Goal: Task Accomplishment & Management: Manage account settings

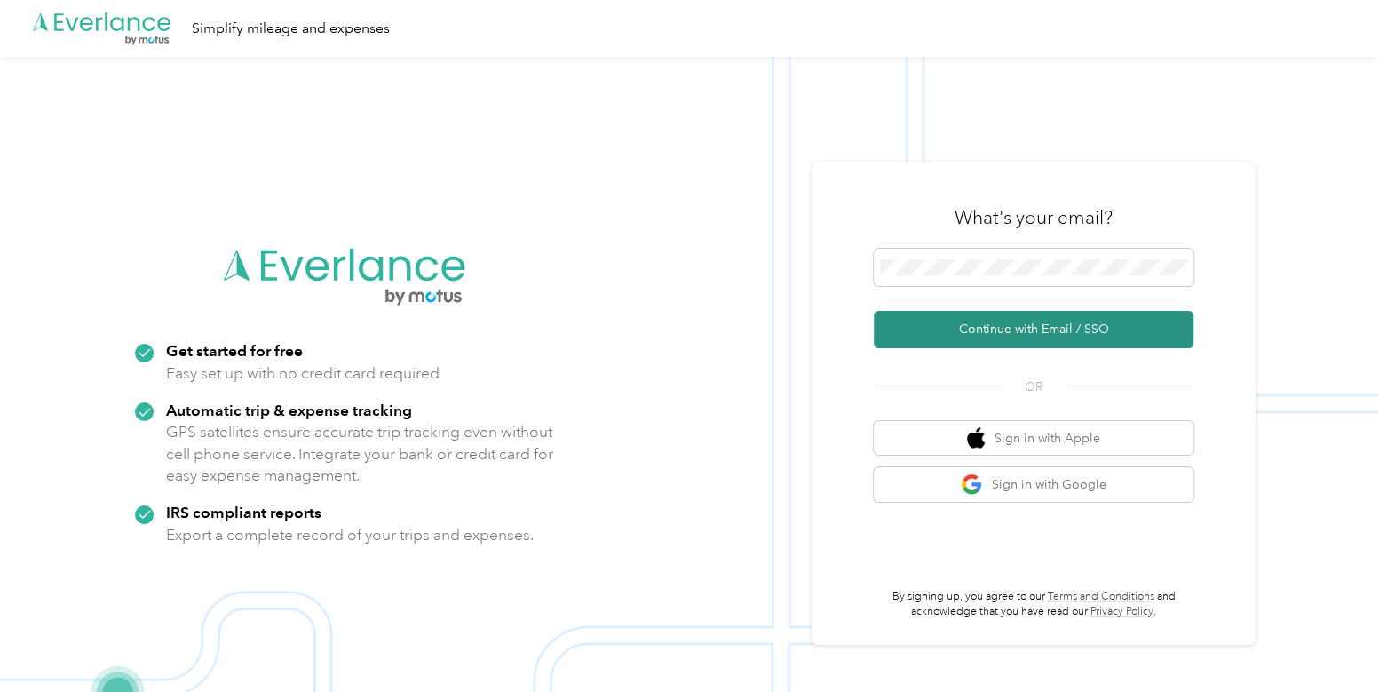
click at [929, 339] on button "Continue with Email / SSO" at bounding box center [1033, 329] width 320 height 37
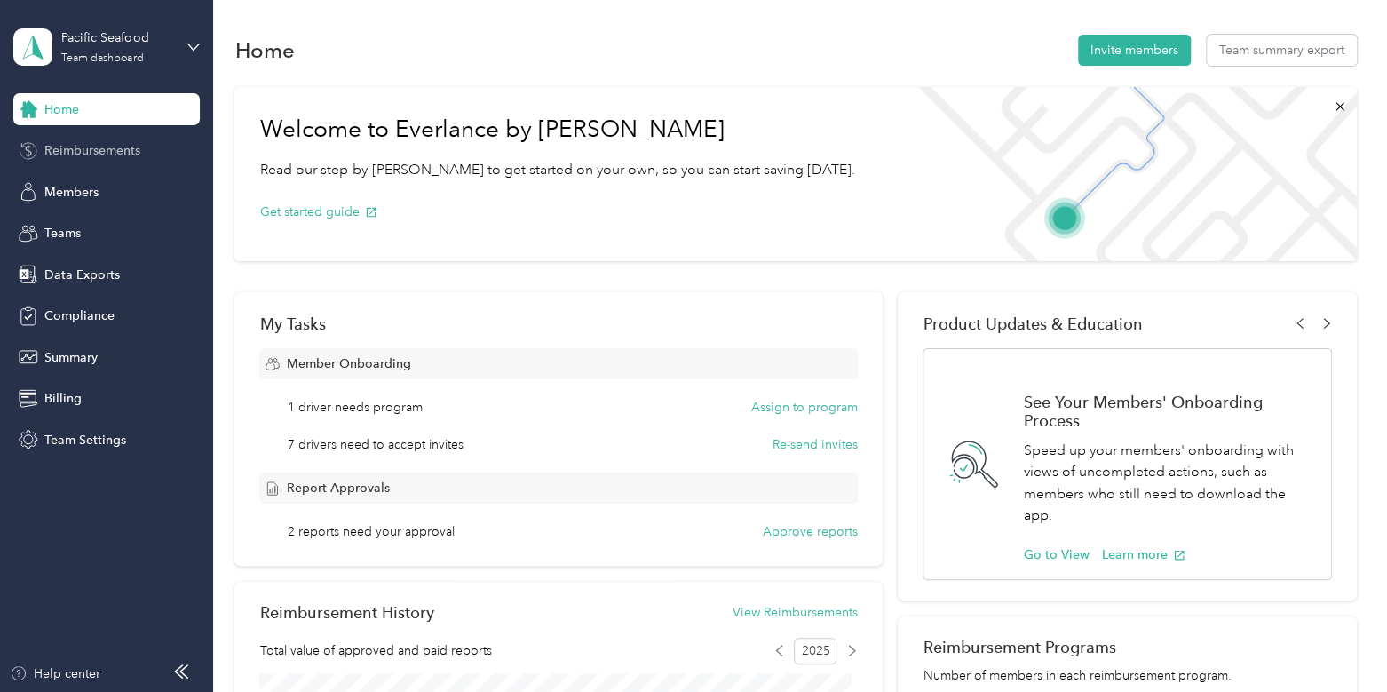
click at [143, 139] on div "Reimbursements" at bounding box center [106, 151] width 186 height 32
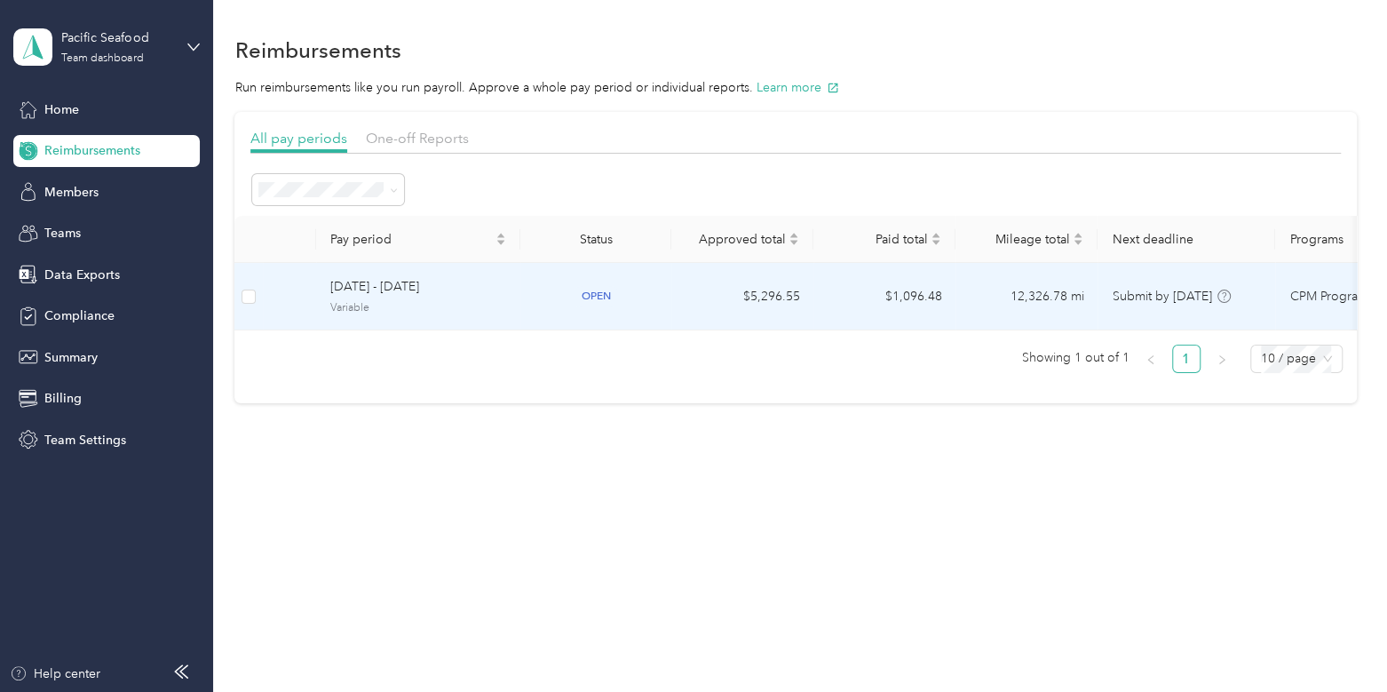
click at [439, 305] on span "Variable" at bounding box center [418, 308] width 176 height 16
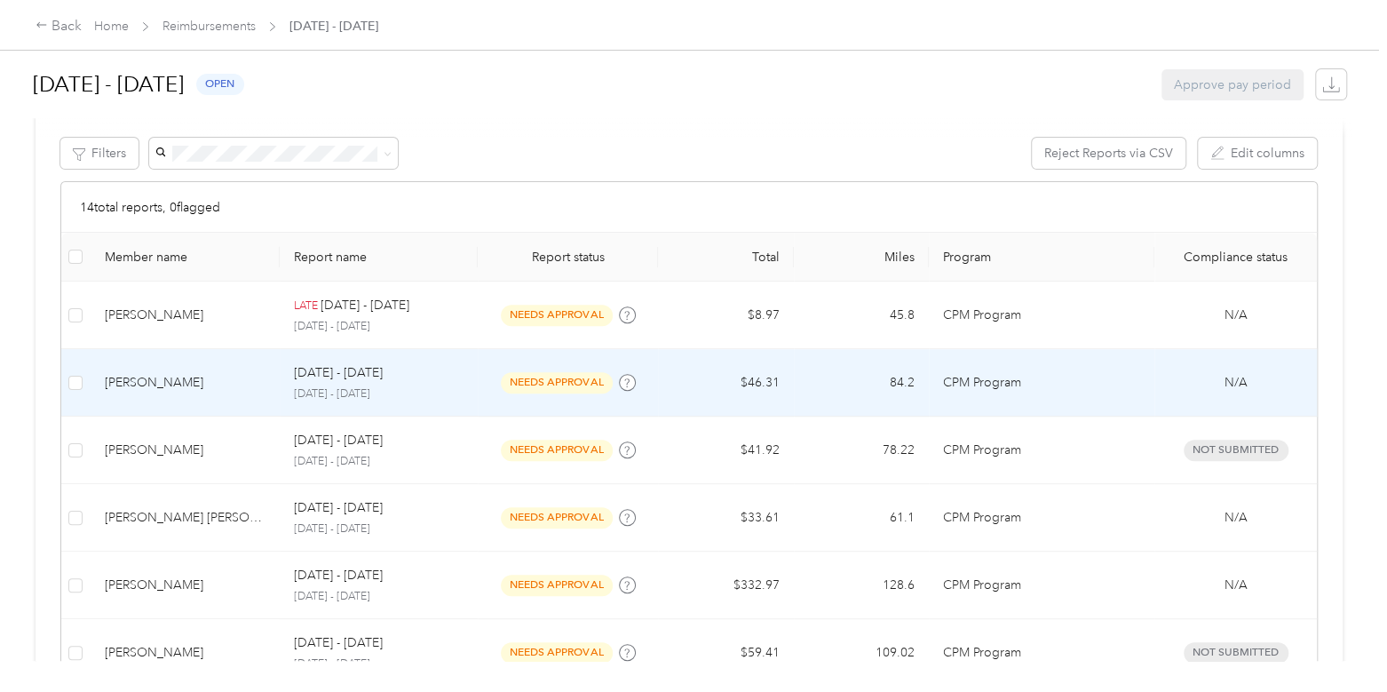
scroll to position [329, 0]
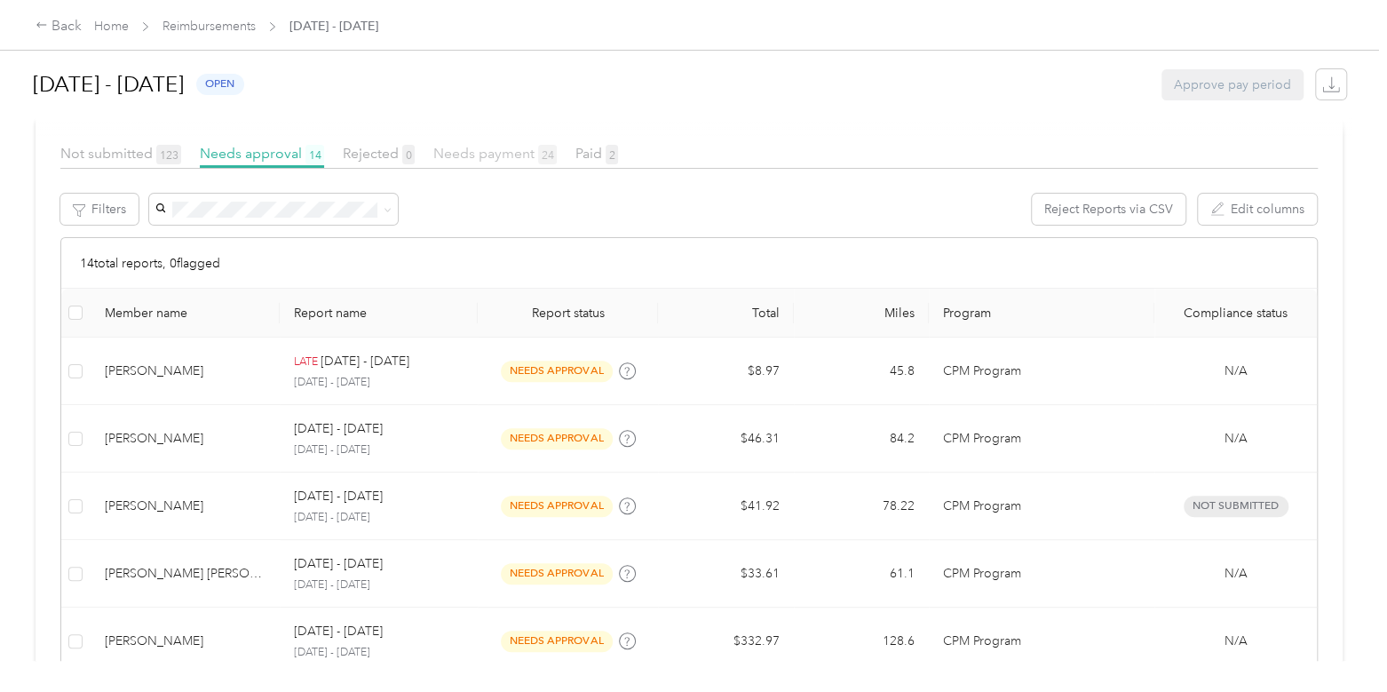
click at [480, 149] on span "Needs payment 24" at bounding box center [494, 153] width 123 height 17
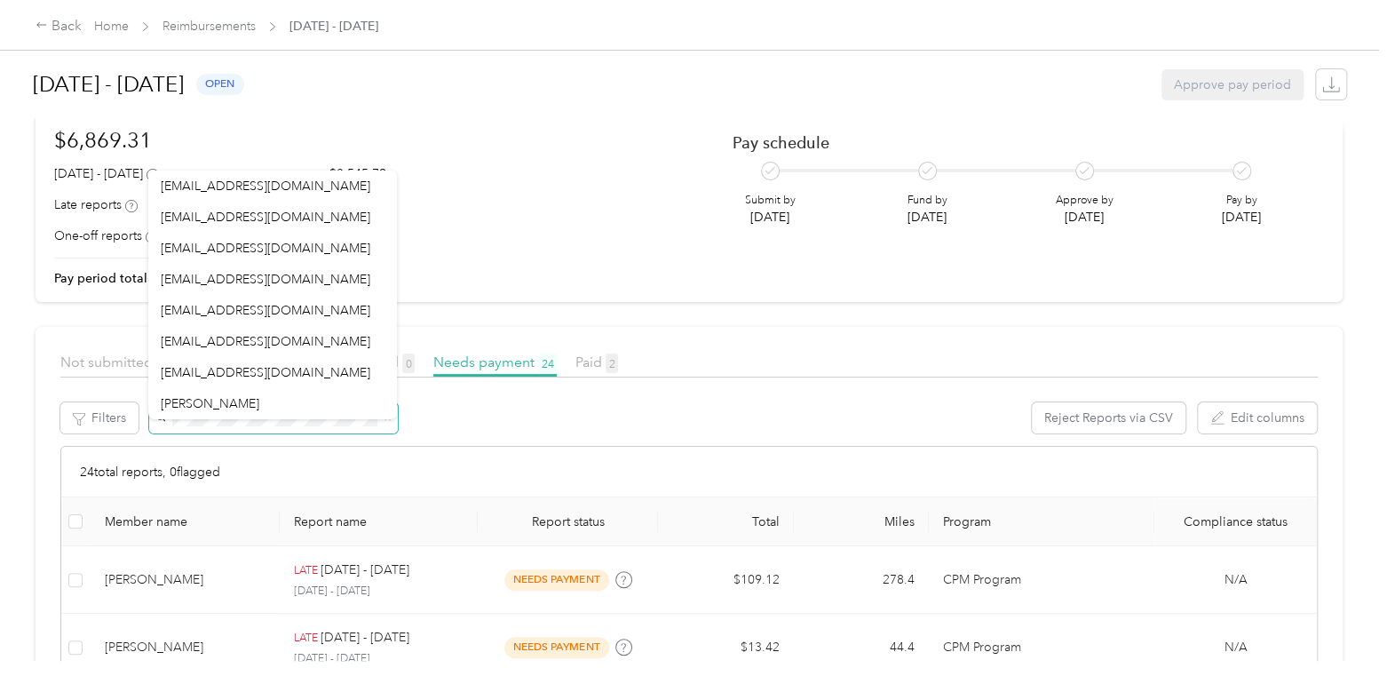
scroll to position [72, 0]
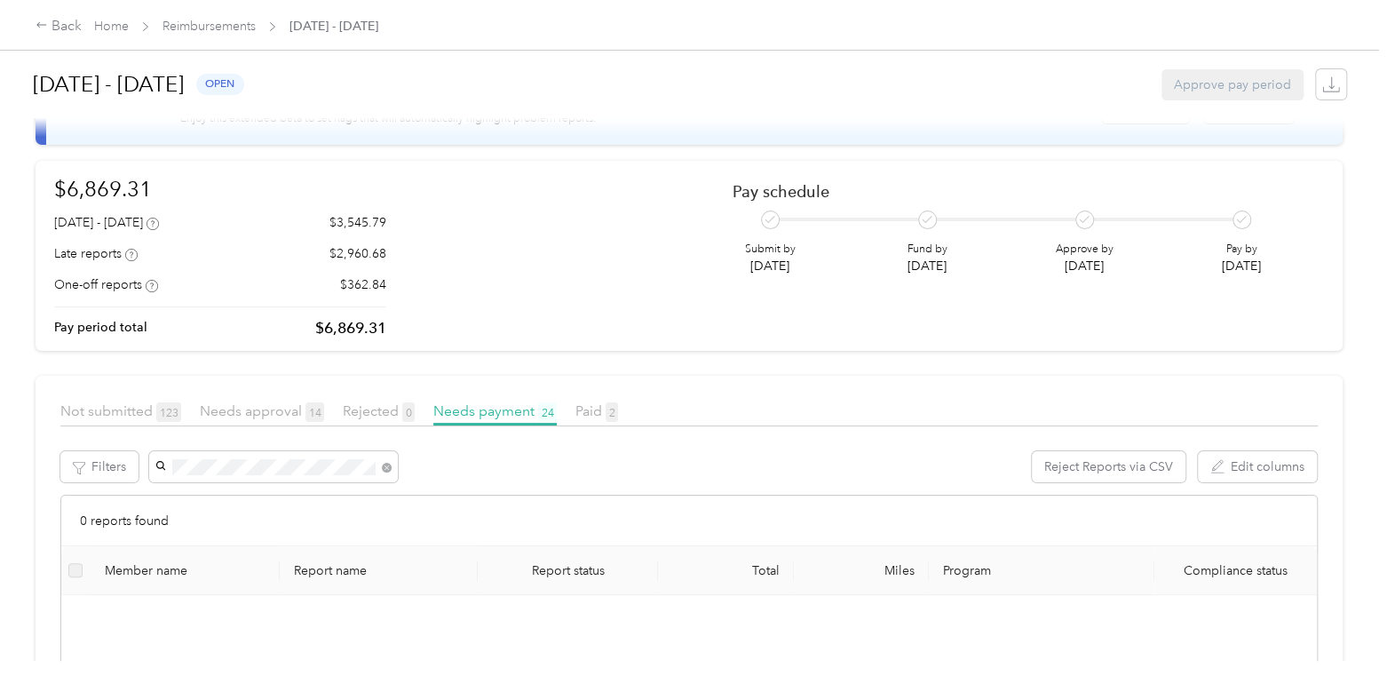
click at [288, 499] on div "[PERSON_NAME]" at bounding box center [273, 498] width 224 height 19
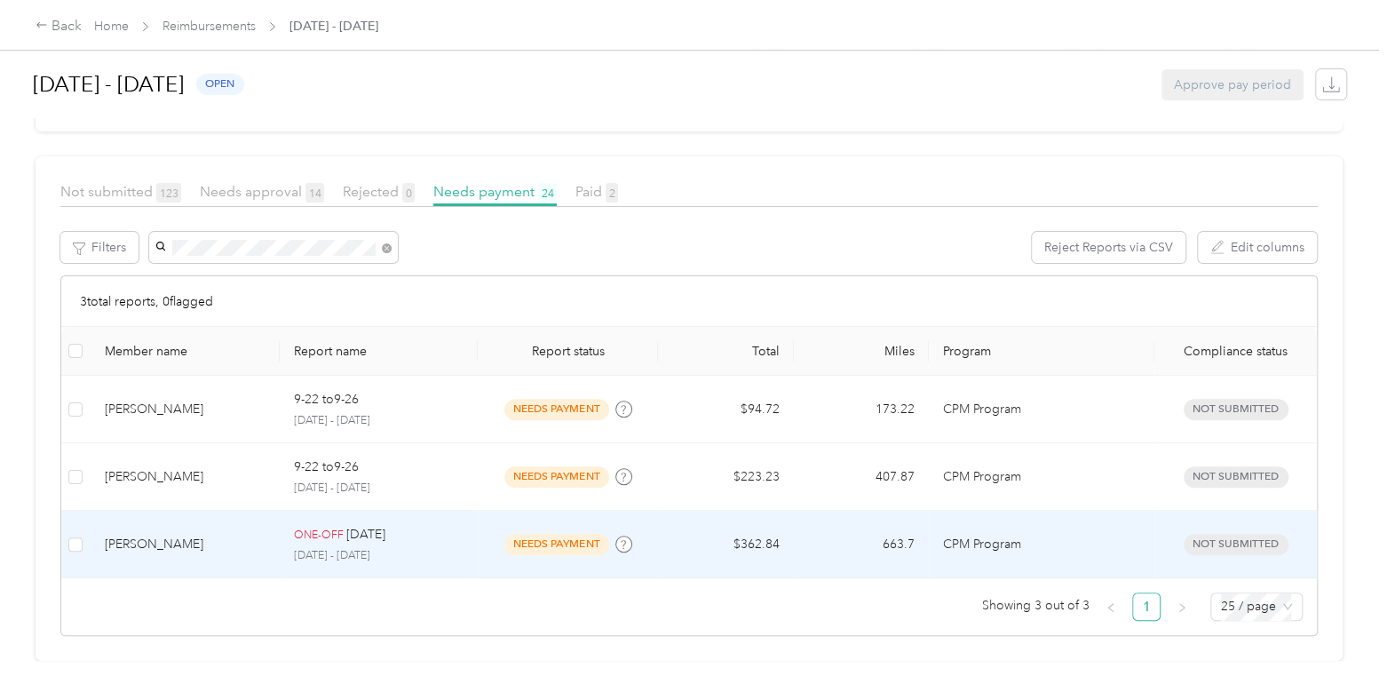
scroll to position [204, 0]
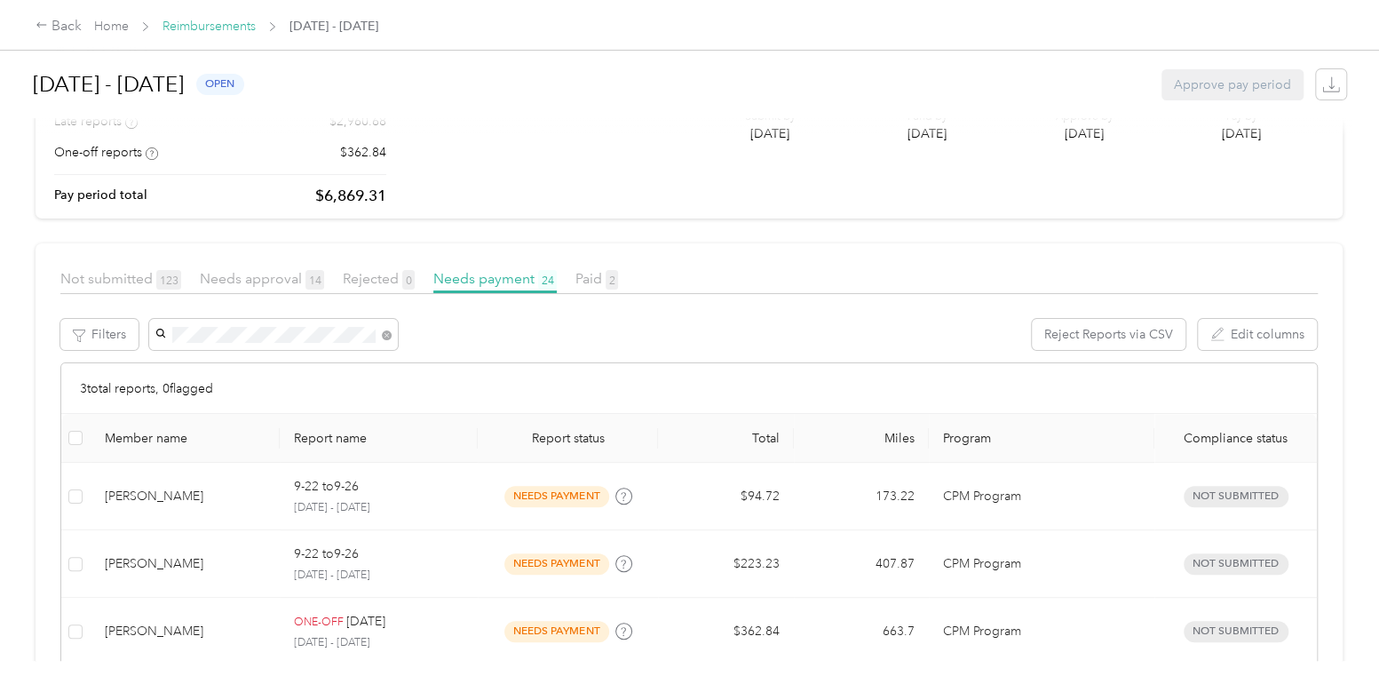
click at [210, 30] on link "Reimbursements" at bounding box center [208, 26] width 93 height 15
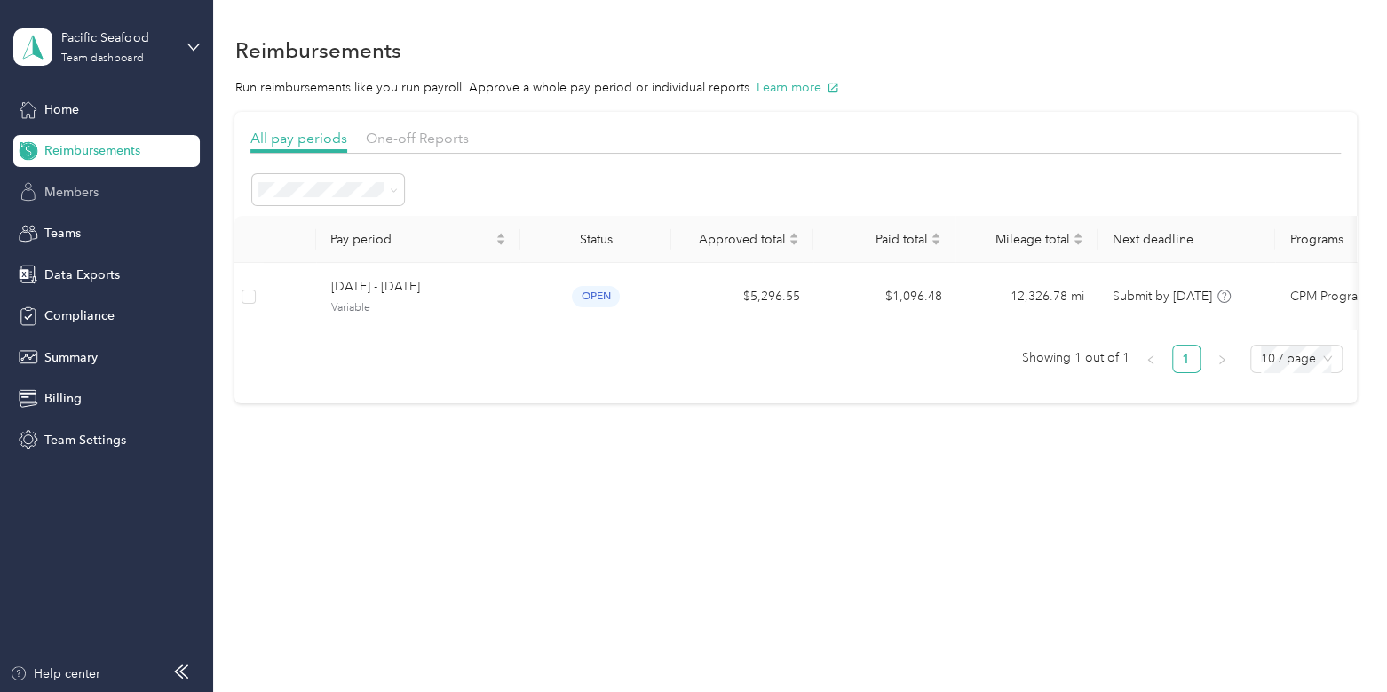
click at [89, 202] on div "Members" at bounding box center [106, 192] width 186 height 32
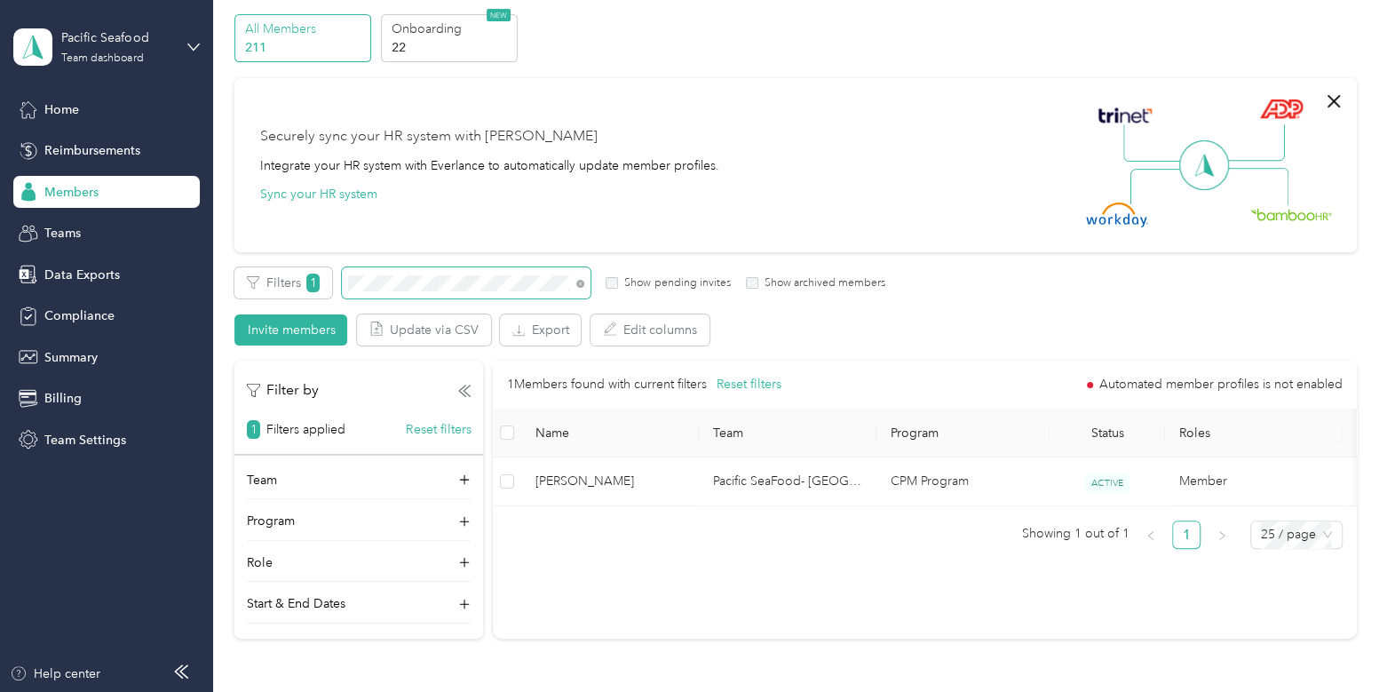
scroll to position [72, 0]
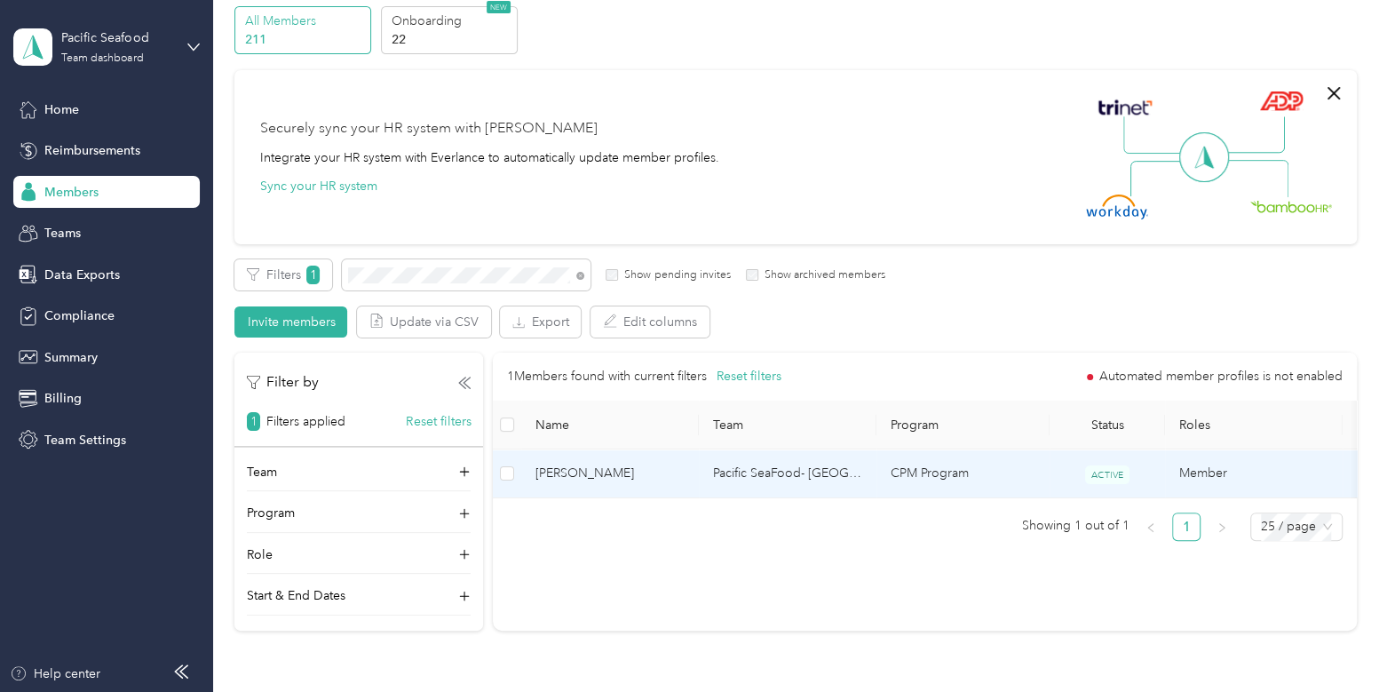
click at [636, 468] on span "[PERSON_NAME]" at bounding box center [609, 473] width 149 height 20
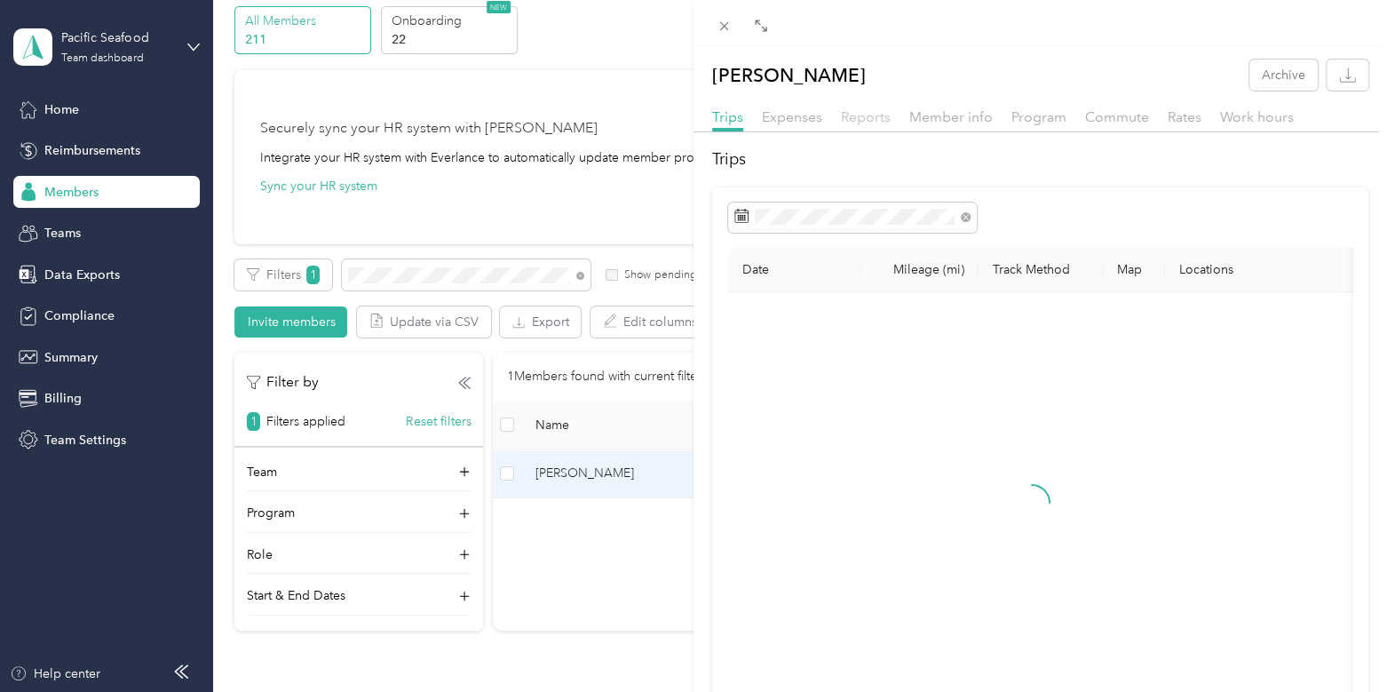
click at [872, 115] on span "Reports" at bounding box center [866, 116] width 50 height 17
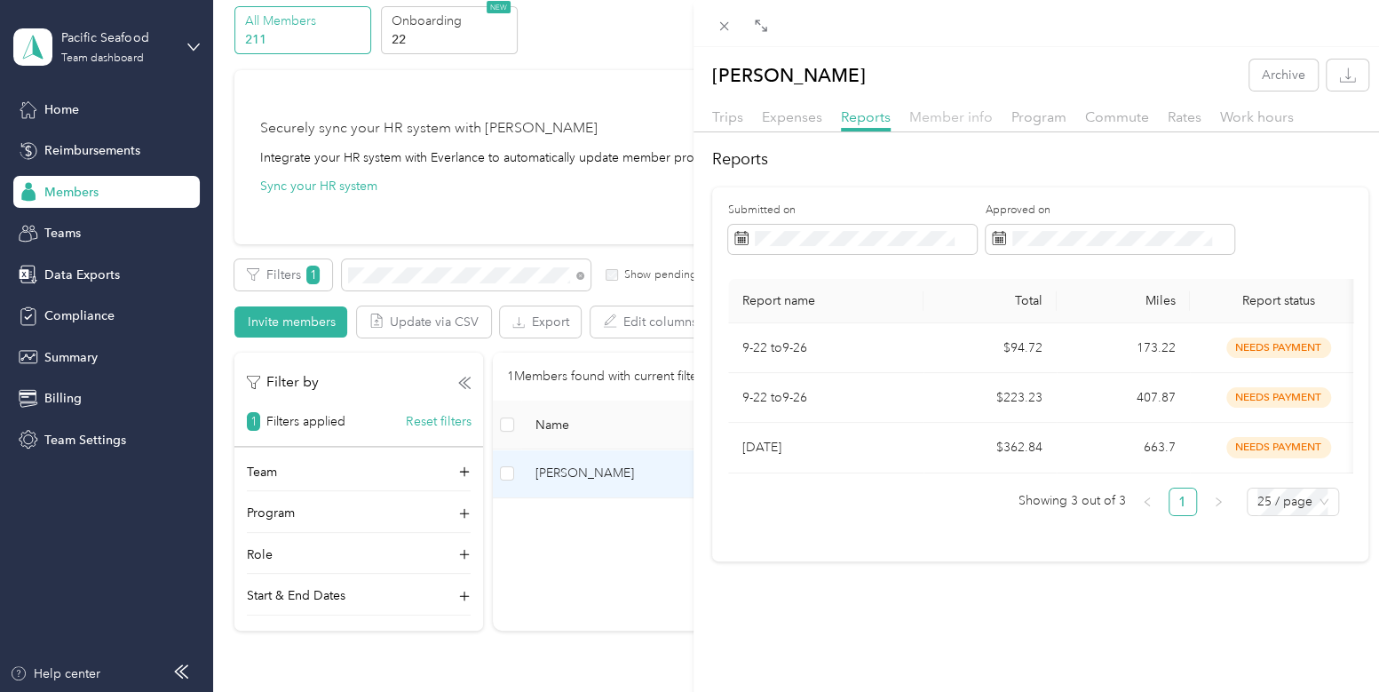
click at [978, 113] on span "Member info" at bounding box center [950, 116] width 83 height 17
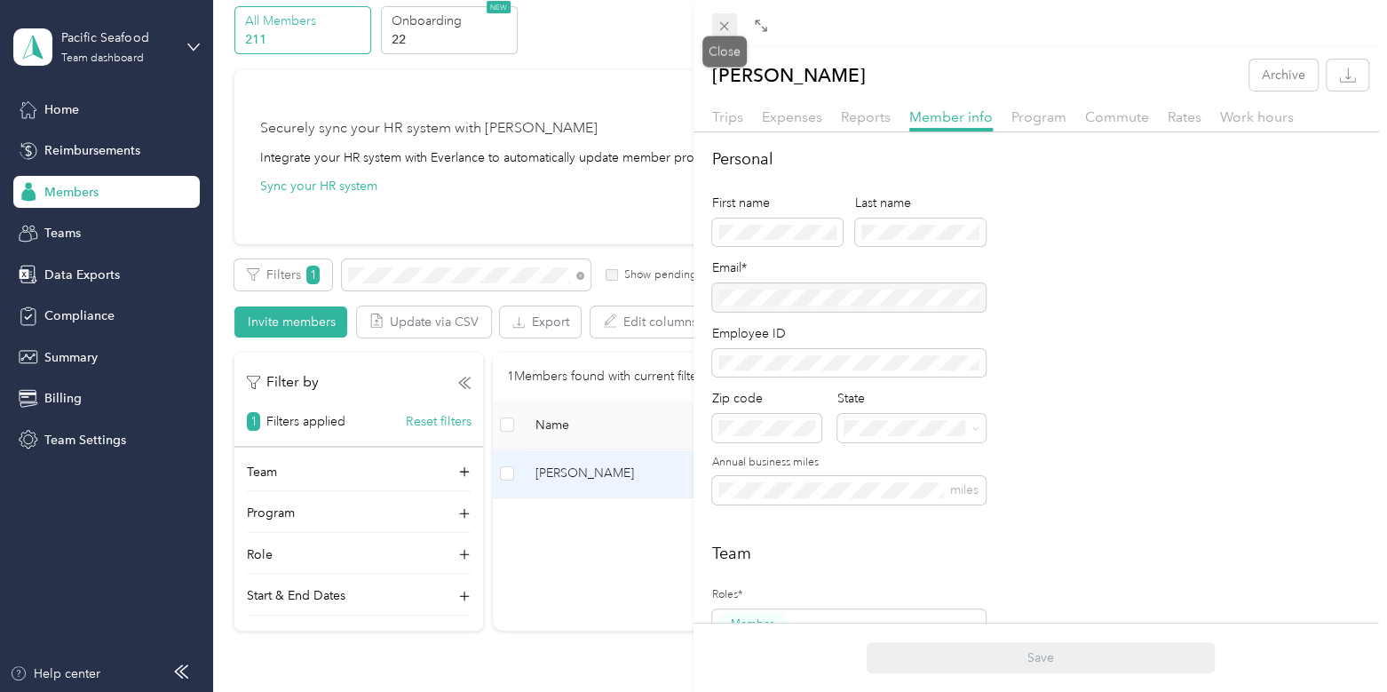
click at [719, 34] on span at bounding box center [724, 25] width 25 height 25
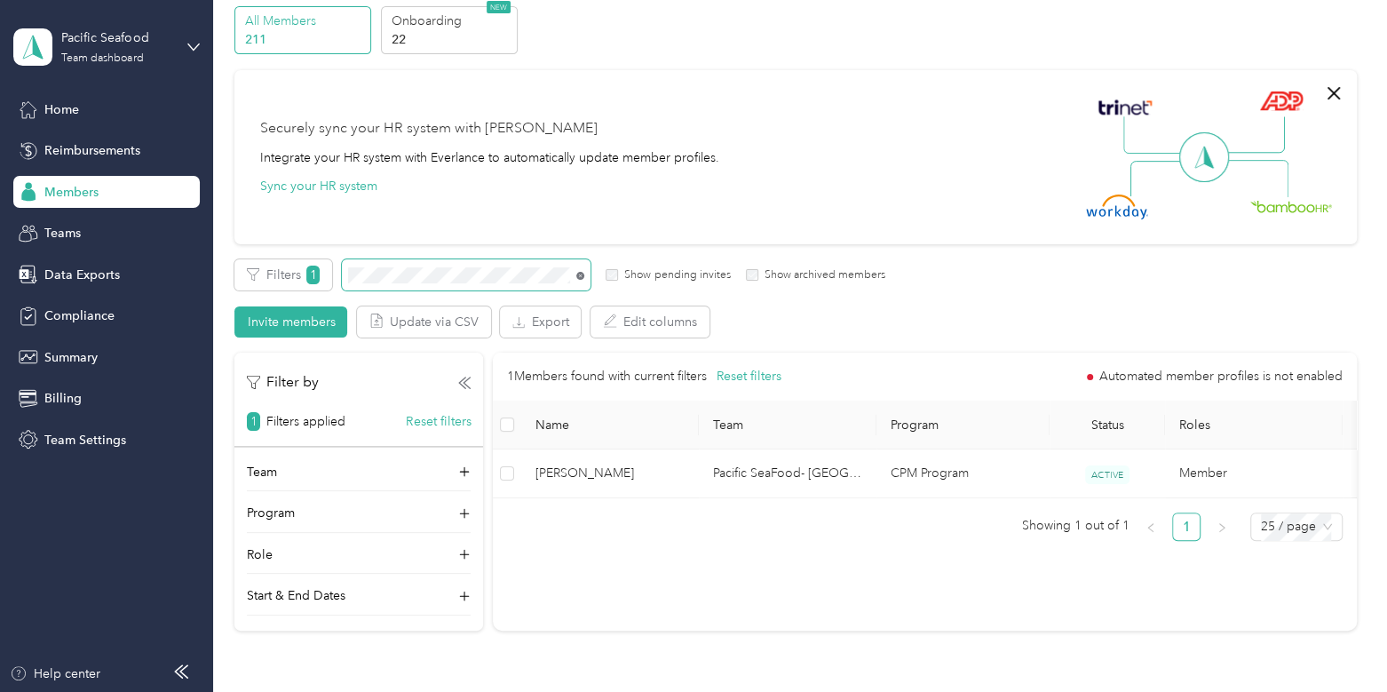
click at [577, 272] on icon at bounding box center [580, 276] width 8 height 8
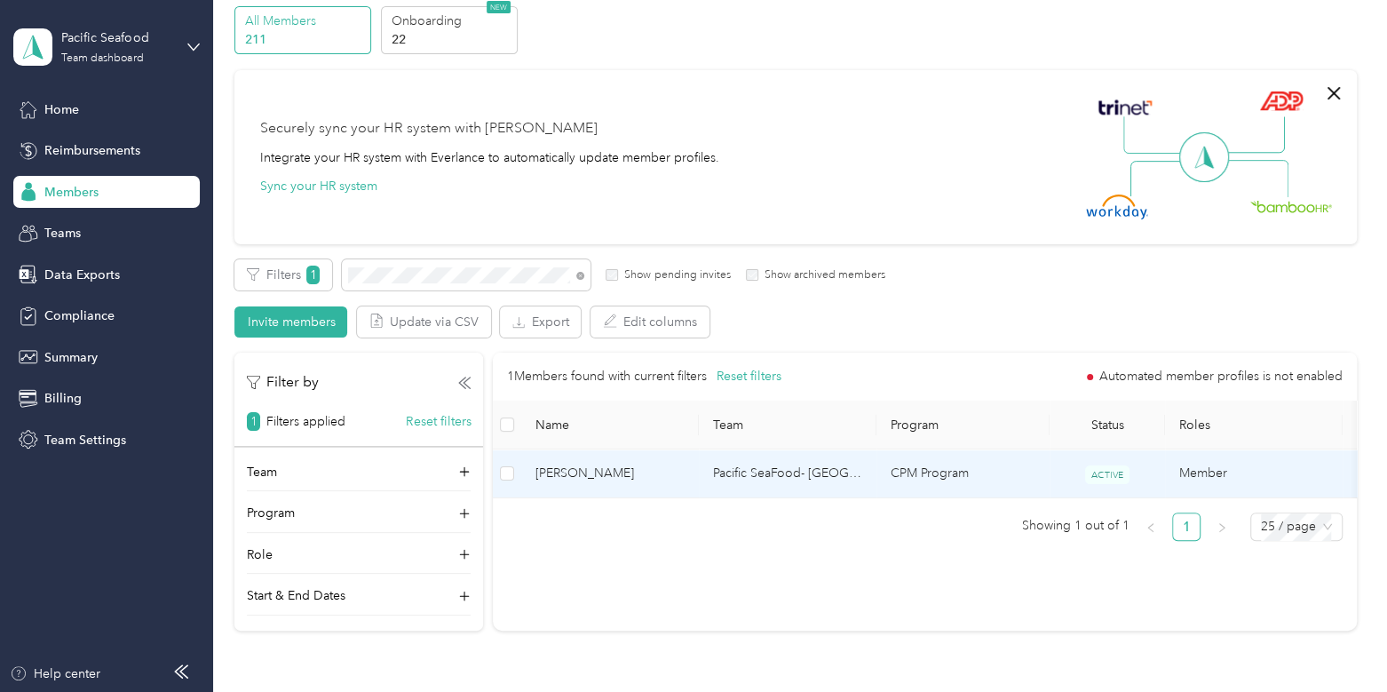
click at [723, 458] on td "Pacific SeaFood- [GEOGRAPHIC_DATA]" at bounding box center [788, 473] width 178 height 49
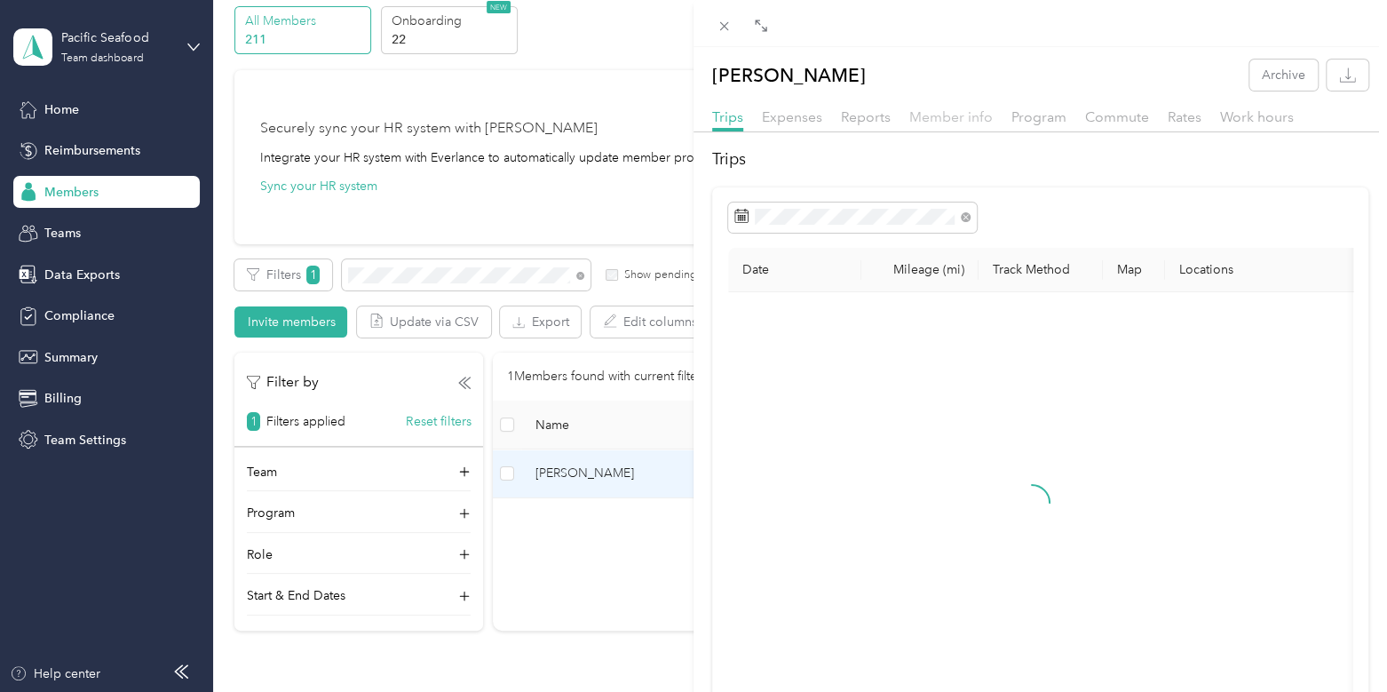
click at [935, 115] on span "Member info" at bounding box center [950, 116] width 83 height 17
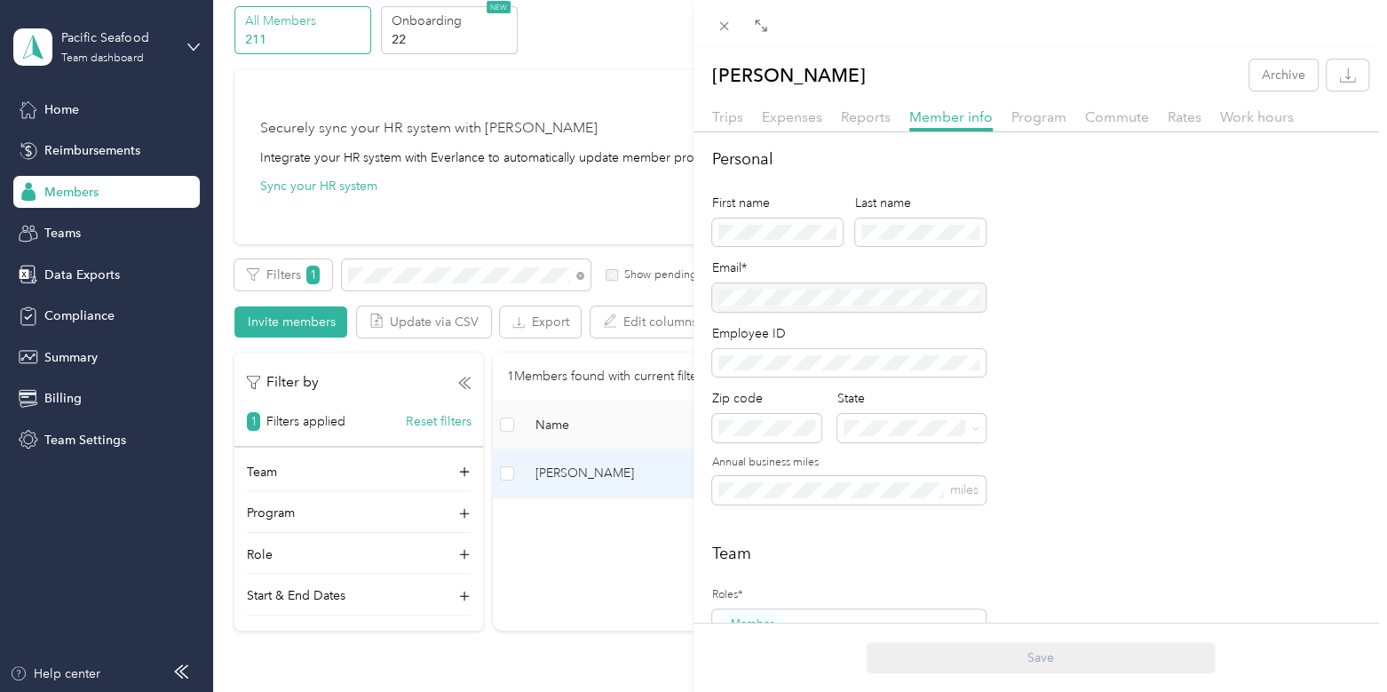
click at [897, 299] on div at bounding box center [848, 297] width 273 height 28
click at [858, 122] on span "Reports" at bounding box center [866, 116] width 50 height 17
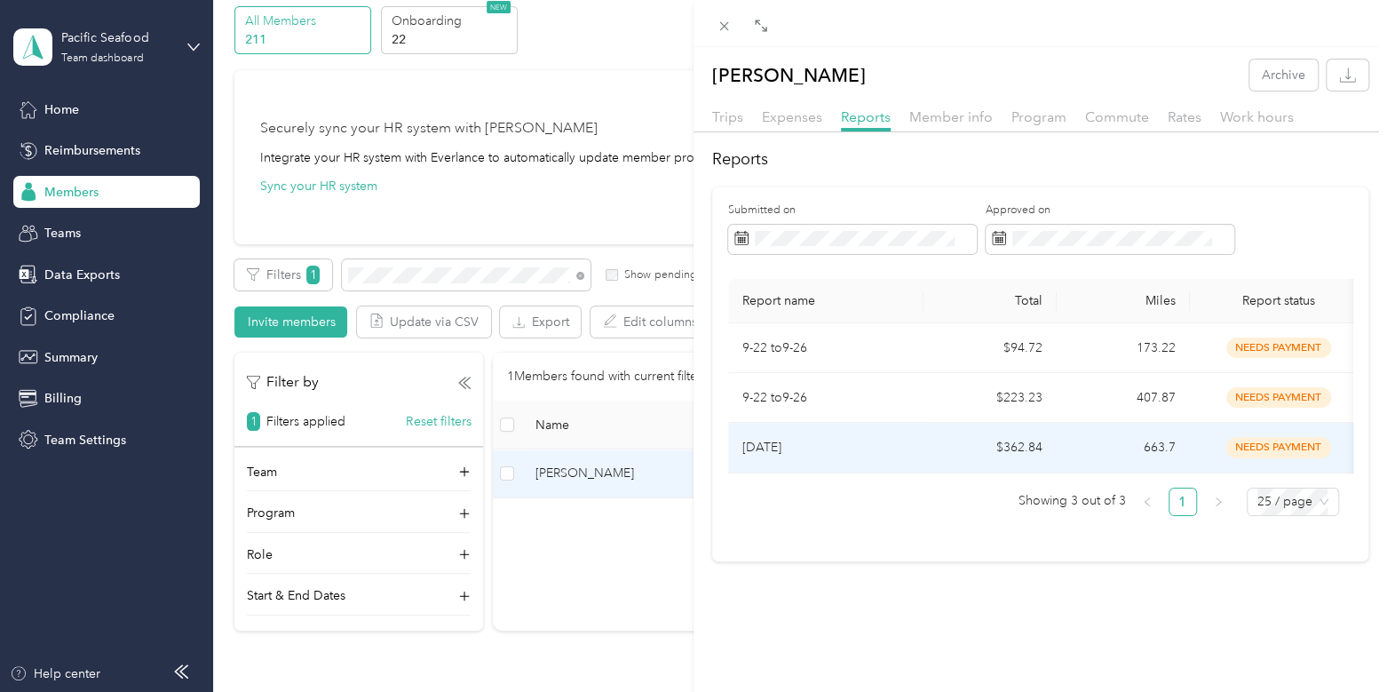
click at [852, 450] on p "[DATE]" at bounding box center [825, 448] width 167 height 20
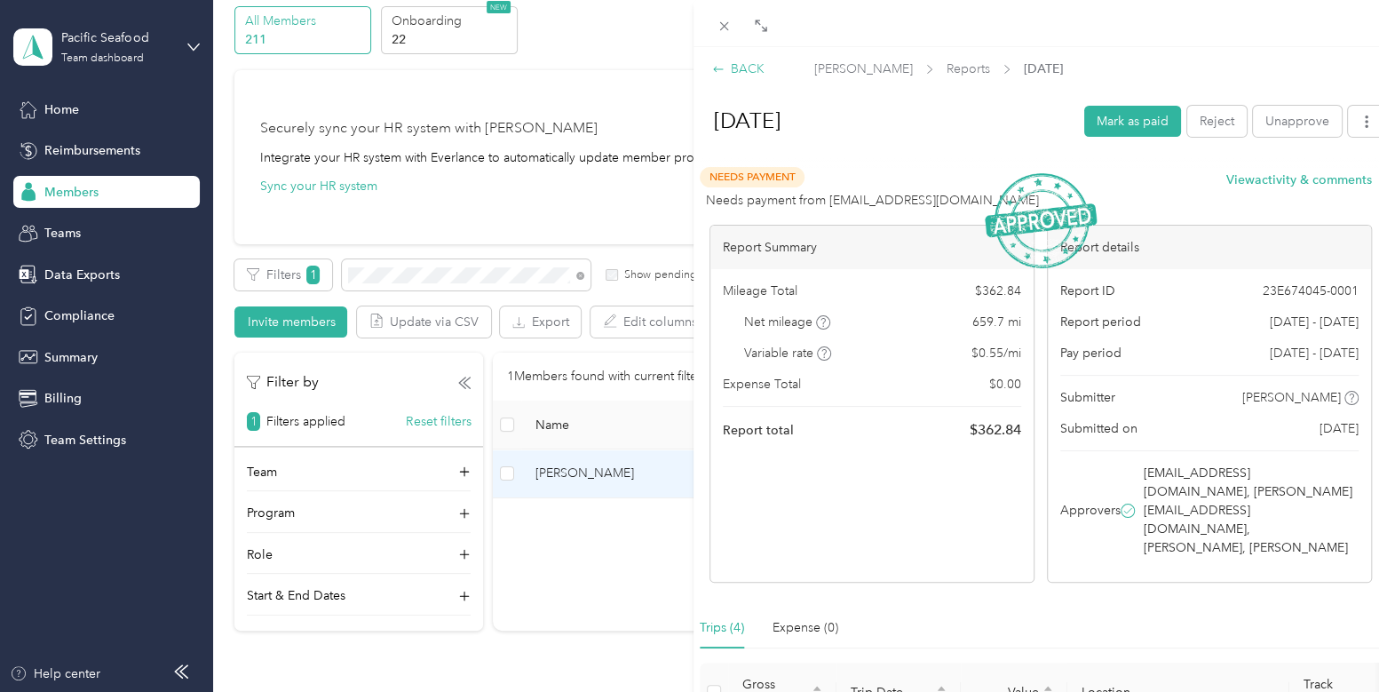
click at [746, 68] on div "BACK" at bounding box center [738, 68] width 52 height 19
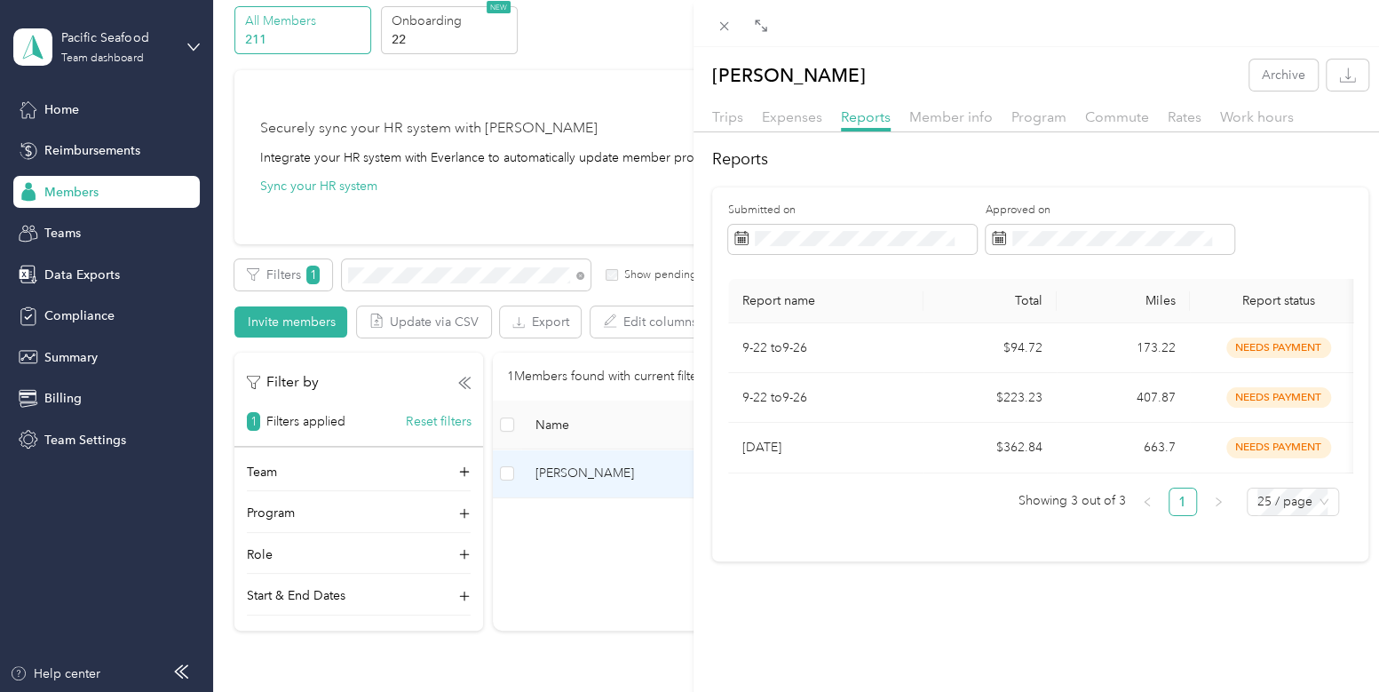
click at [105, 47] on div "[PERSON_NAME] Archive Trips Expenses Reports Member info Program Commute Rates …" at bounding box center [693, 346] width 1387 height 692
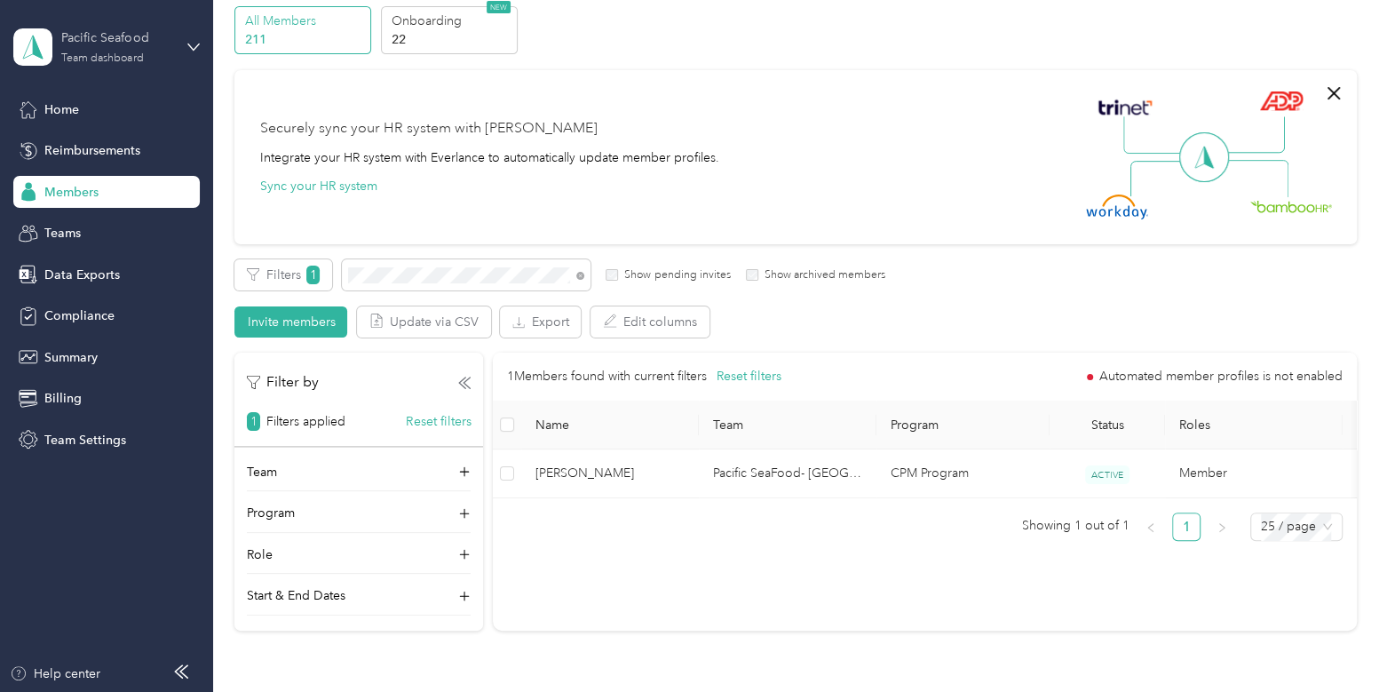
click at [87, 42] on div "Pacific Seafood" at bounding box center [116, 37] width 111 height 19
click at [95, 219] on div "Log out" at bounding box center [63, 221] width 68 height 19
